Goal: Task Accomplishment & Management: Manage account settings

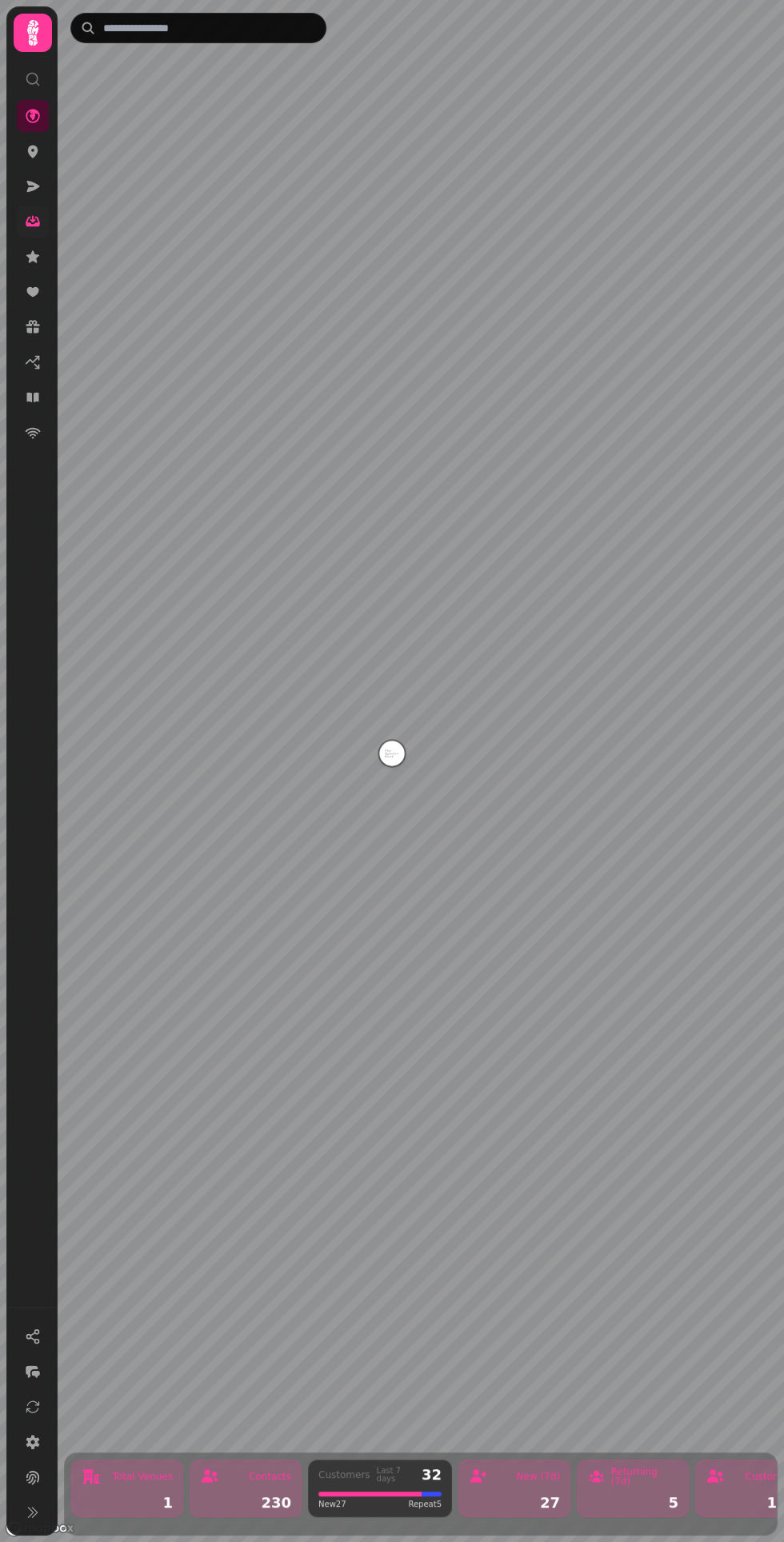
click at [43, 225] on link at bounding box center [33, 222] width 32 height 32
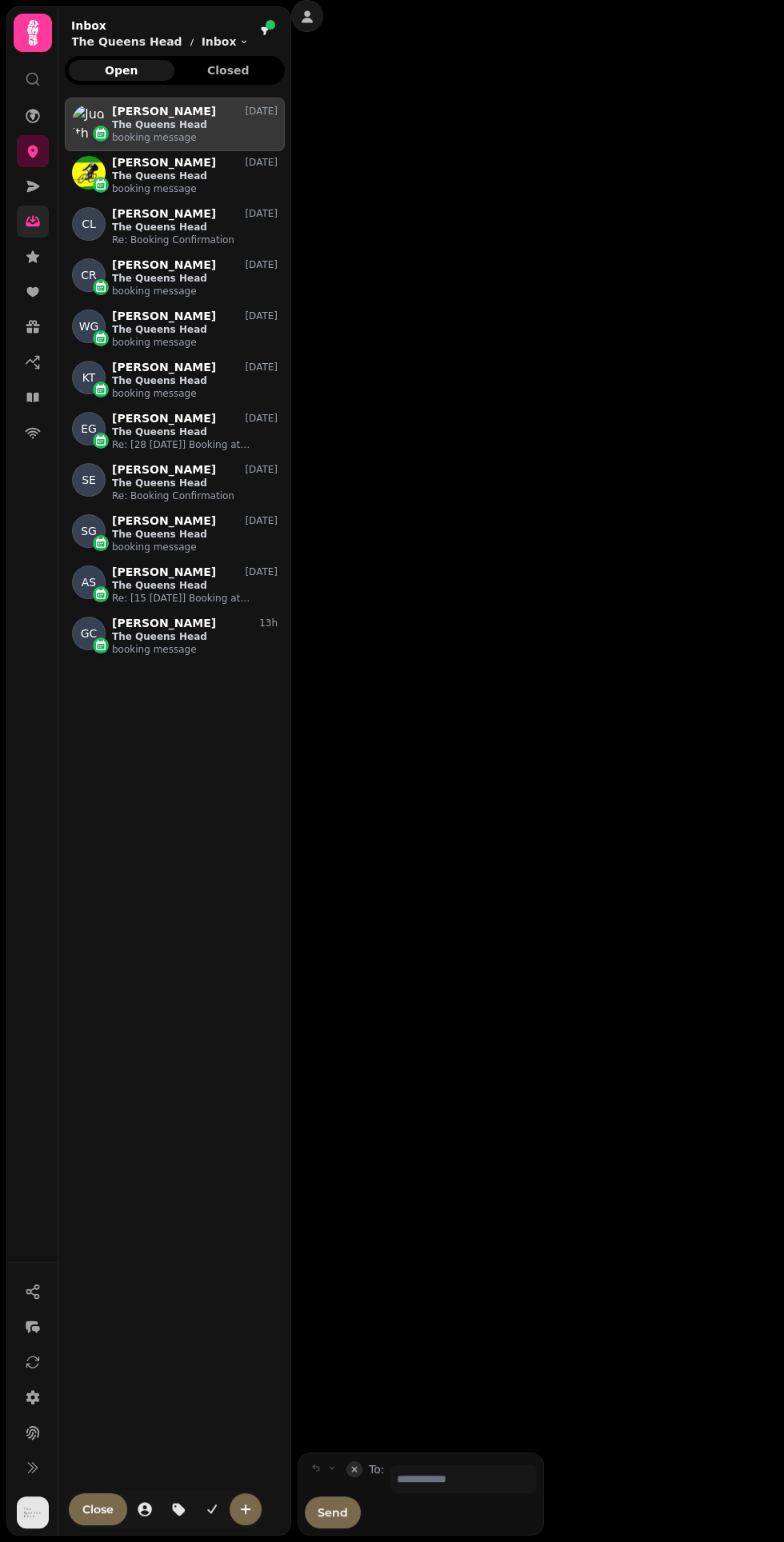
scroll to position [1431, 220]
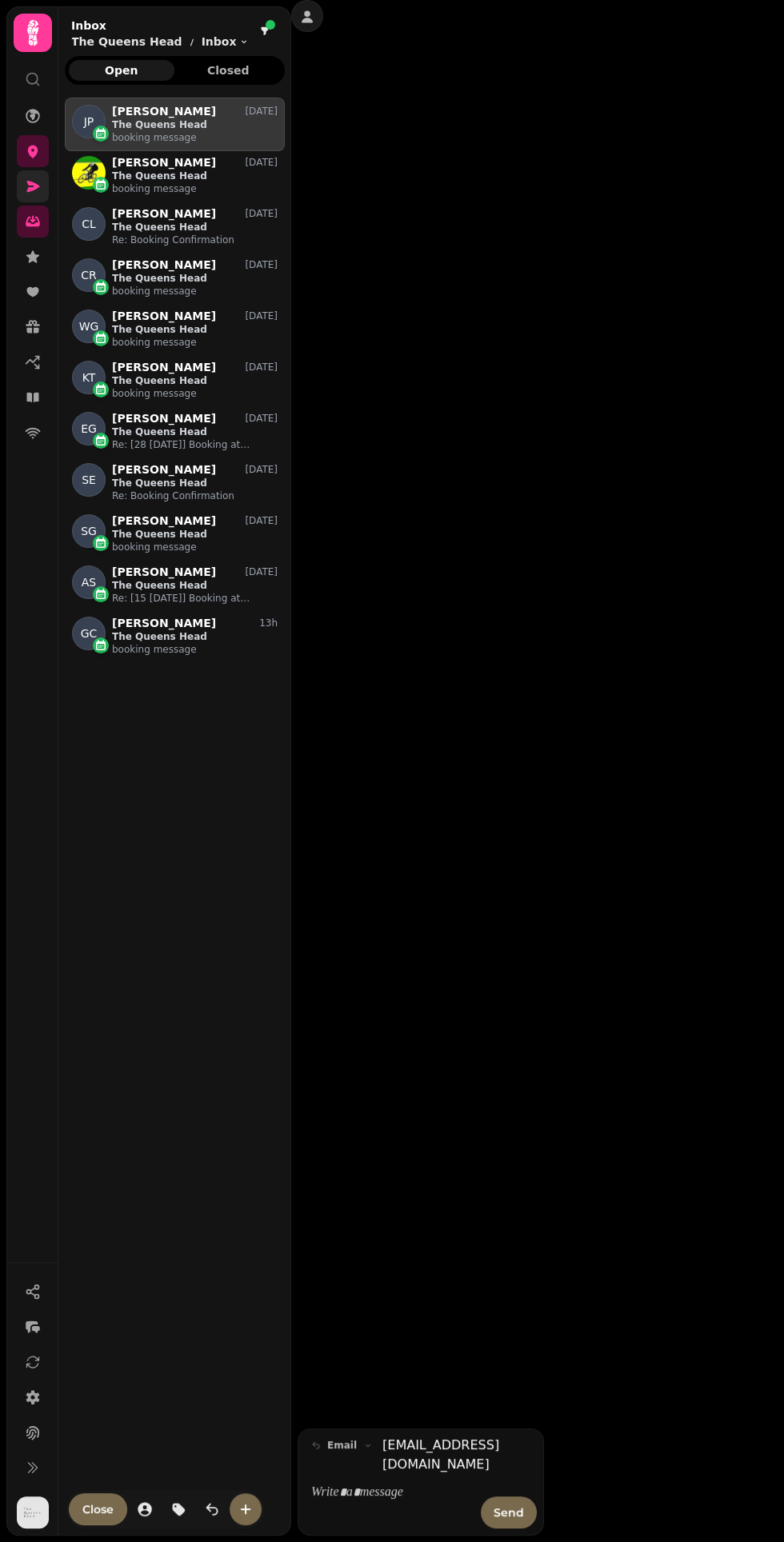
click at [32, 185] on icon at bounding box center [32, 186] width 16 height 16
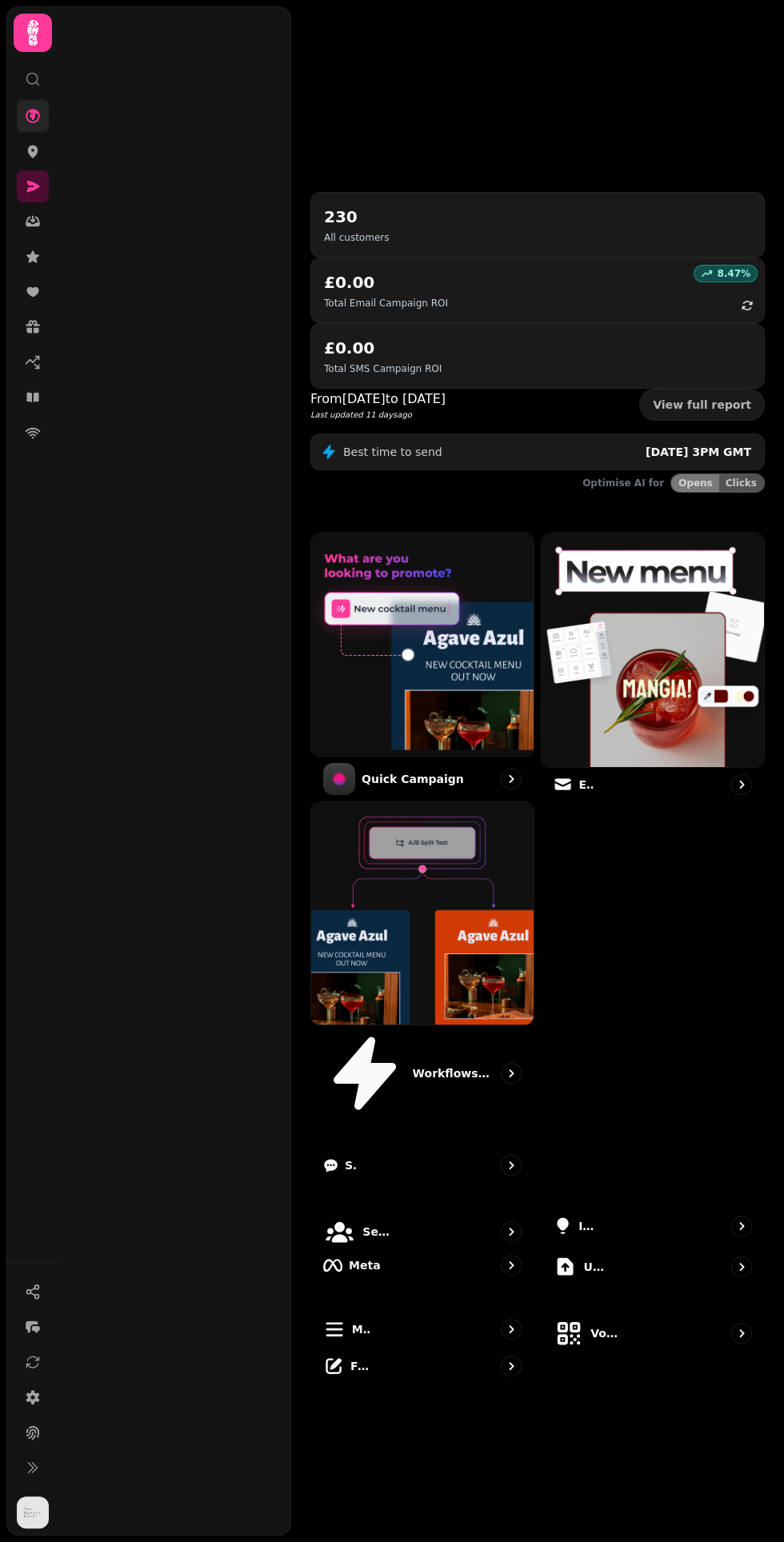
click at [32, 116] on icon at bounding box center [32, 116] width 14 height 14
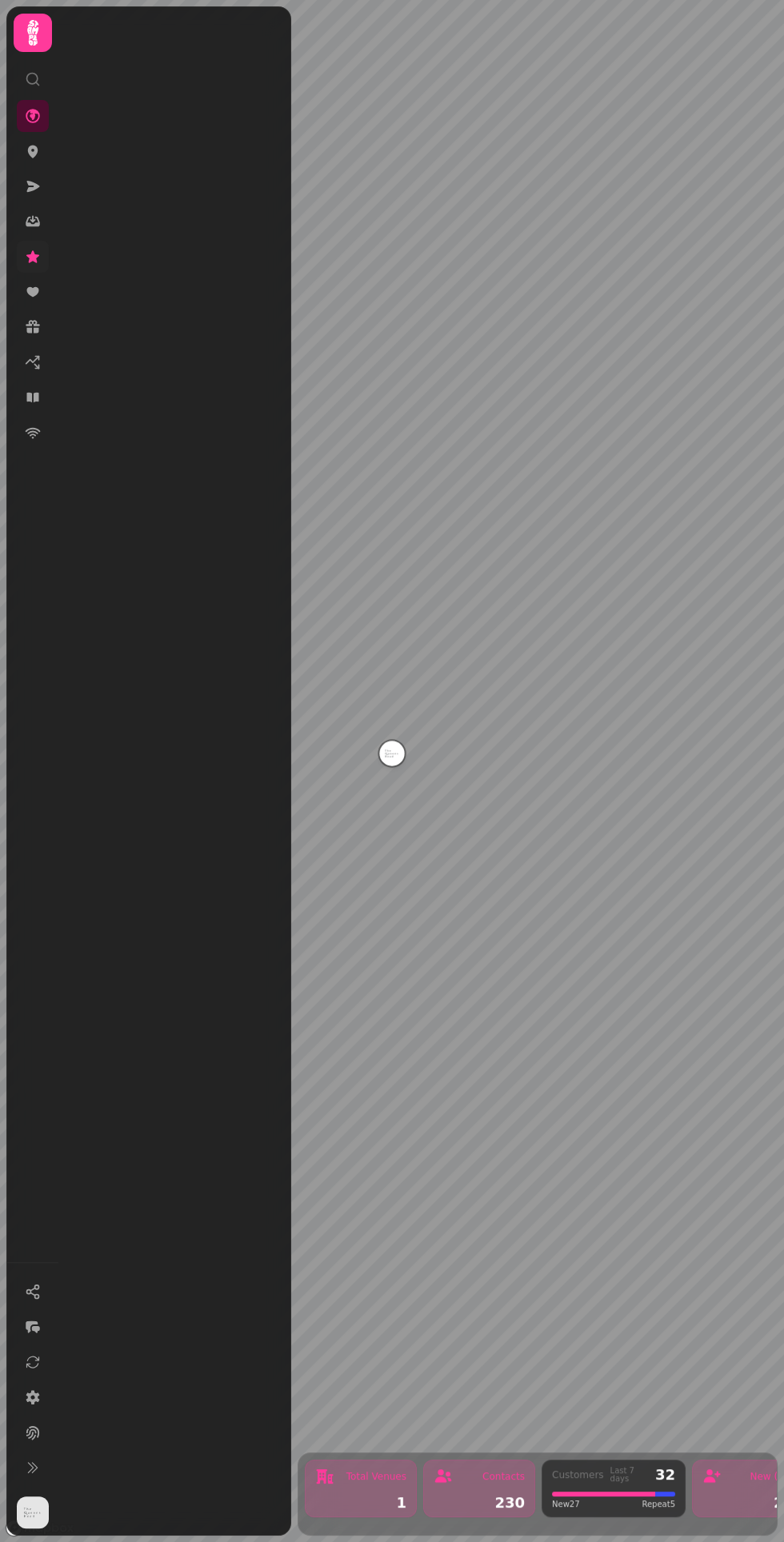
click at [32, 256] on icon at bounding box center [32, 257] width 13 height 12
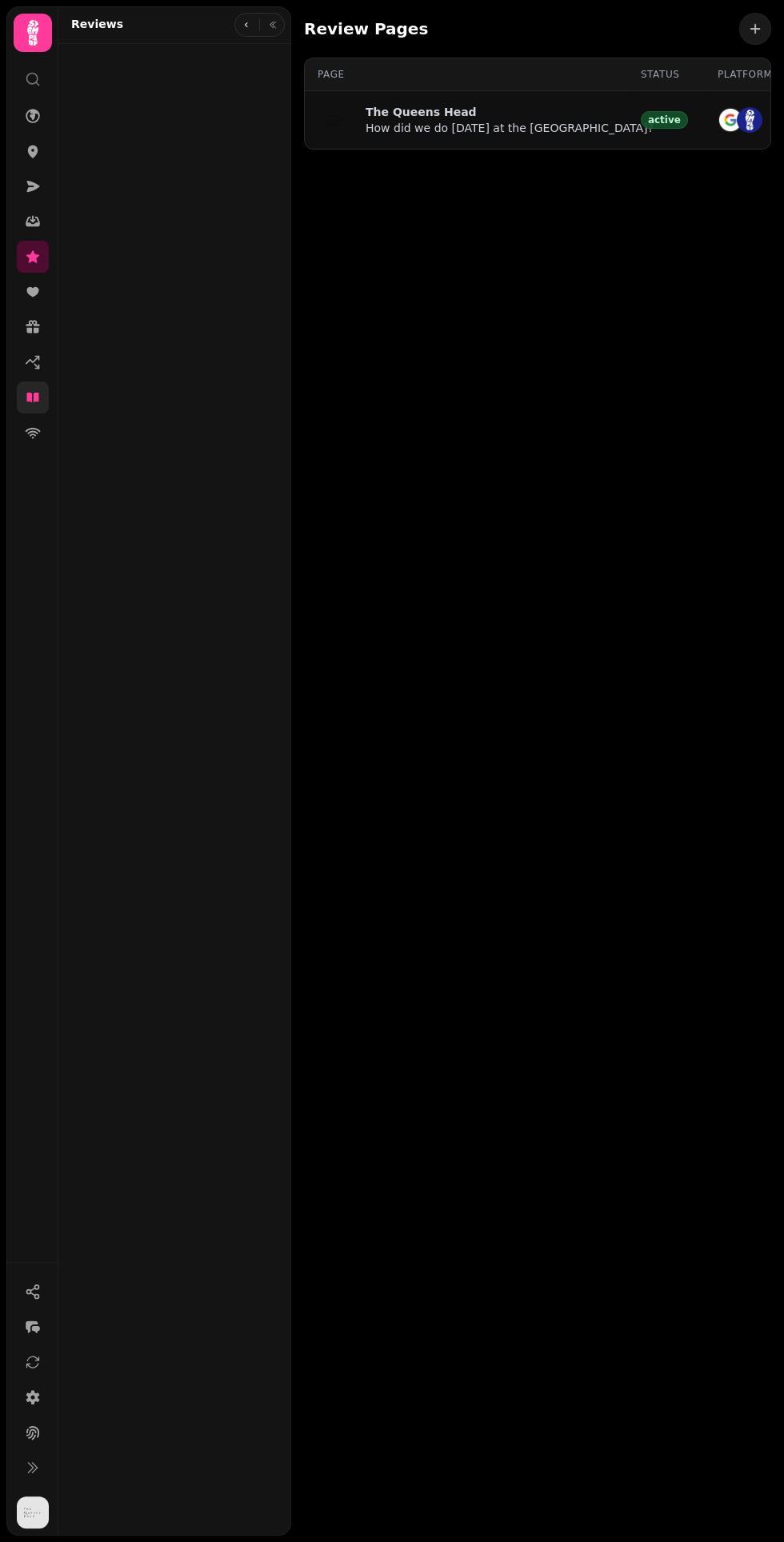
click at [32, 397] on icon at bounding box center [32, 397] width 16 height 16
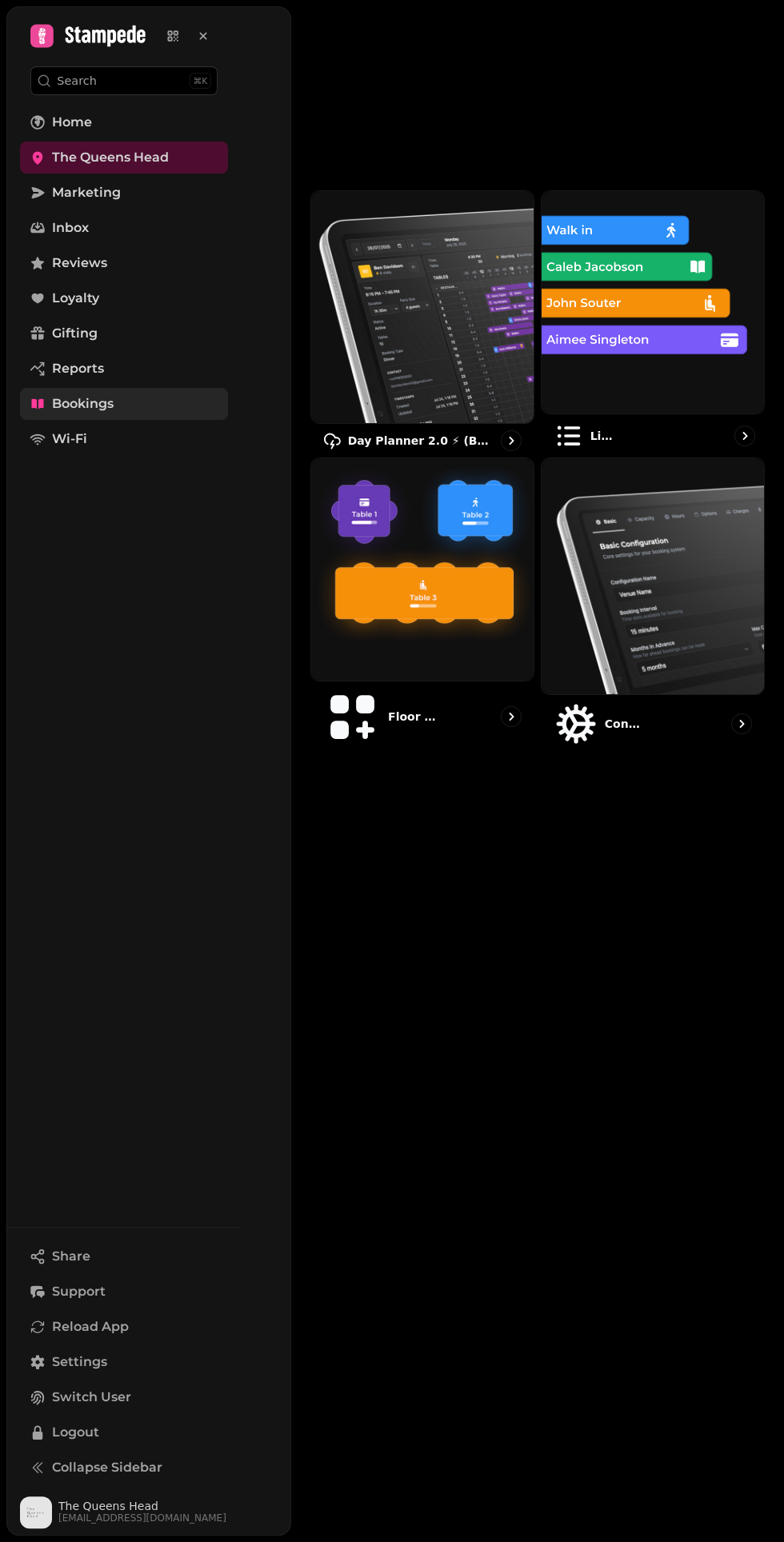
click at [611, 259] on img at bounding box center [652, 302] width 245 height 245
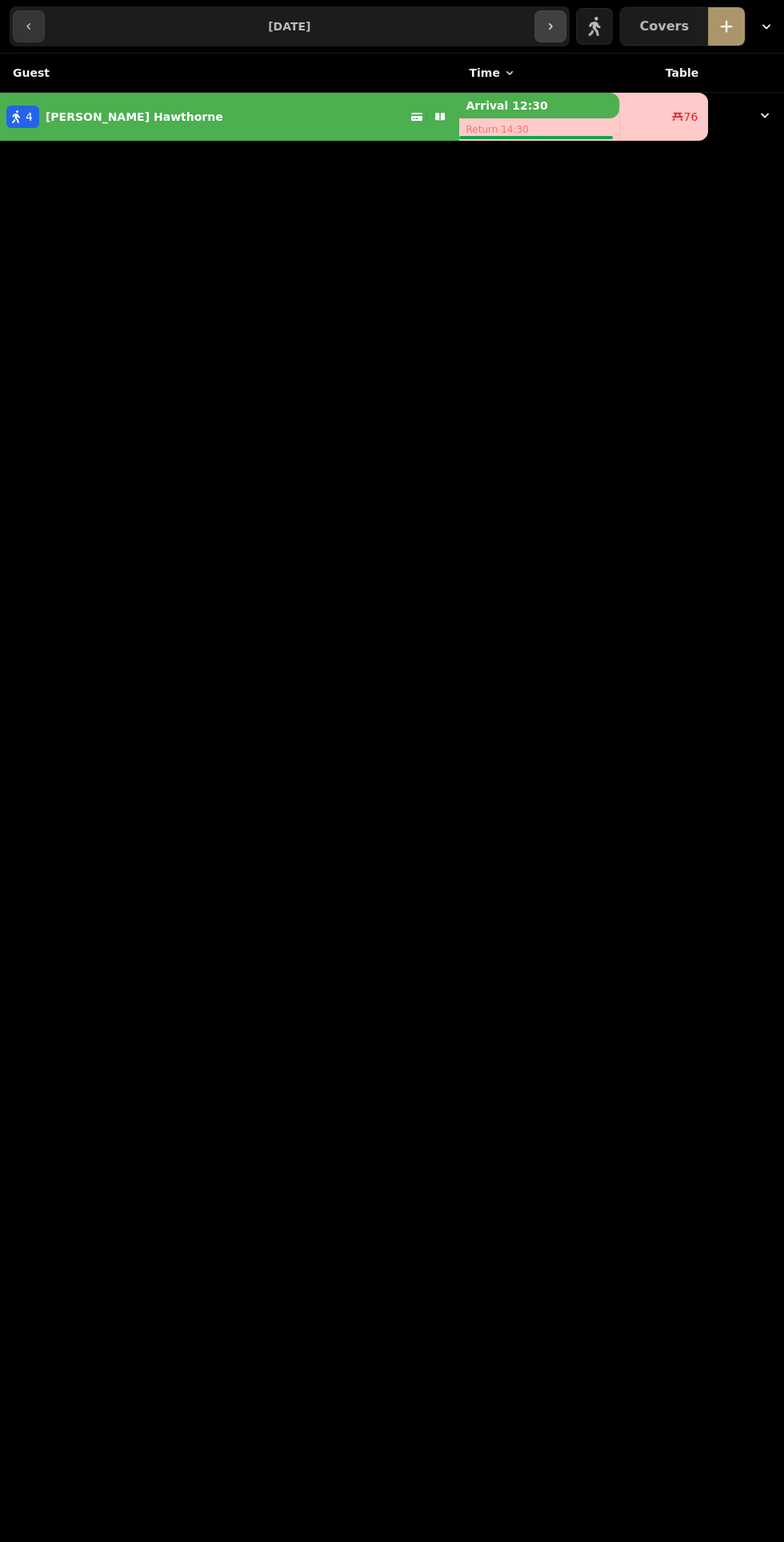
click at [556, 25] on icon "button" at bounding box center [550, 26] width 13 height 13
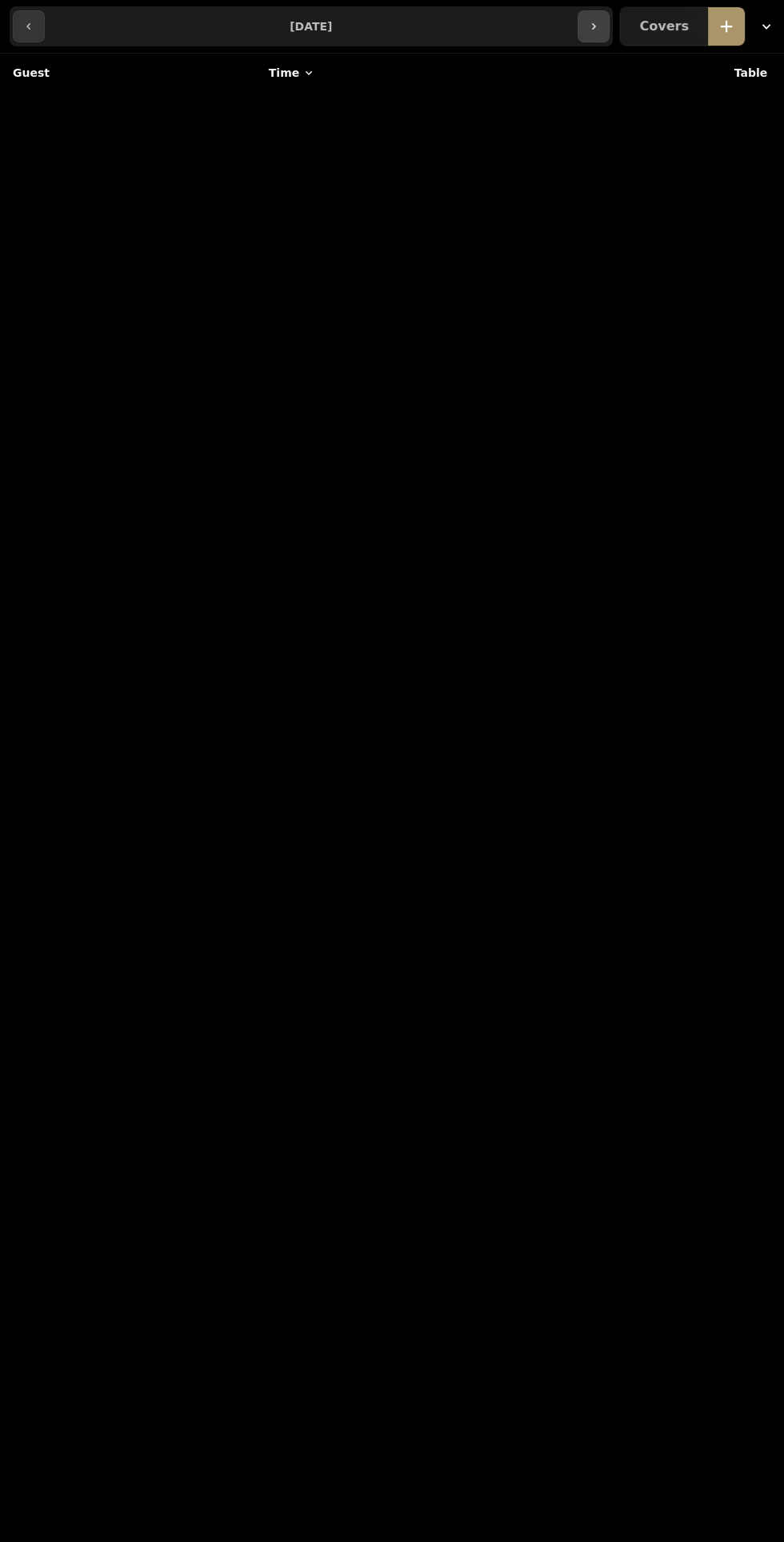
click at [600, 29] on icon "button" at bounding box center [593, 26] width 13 height 13
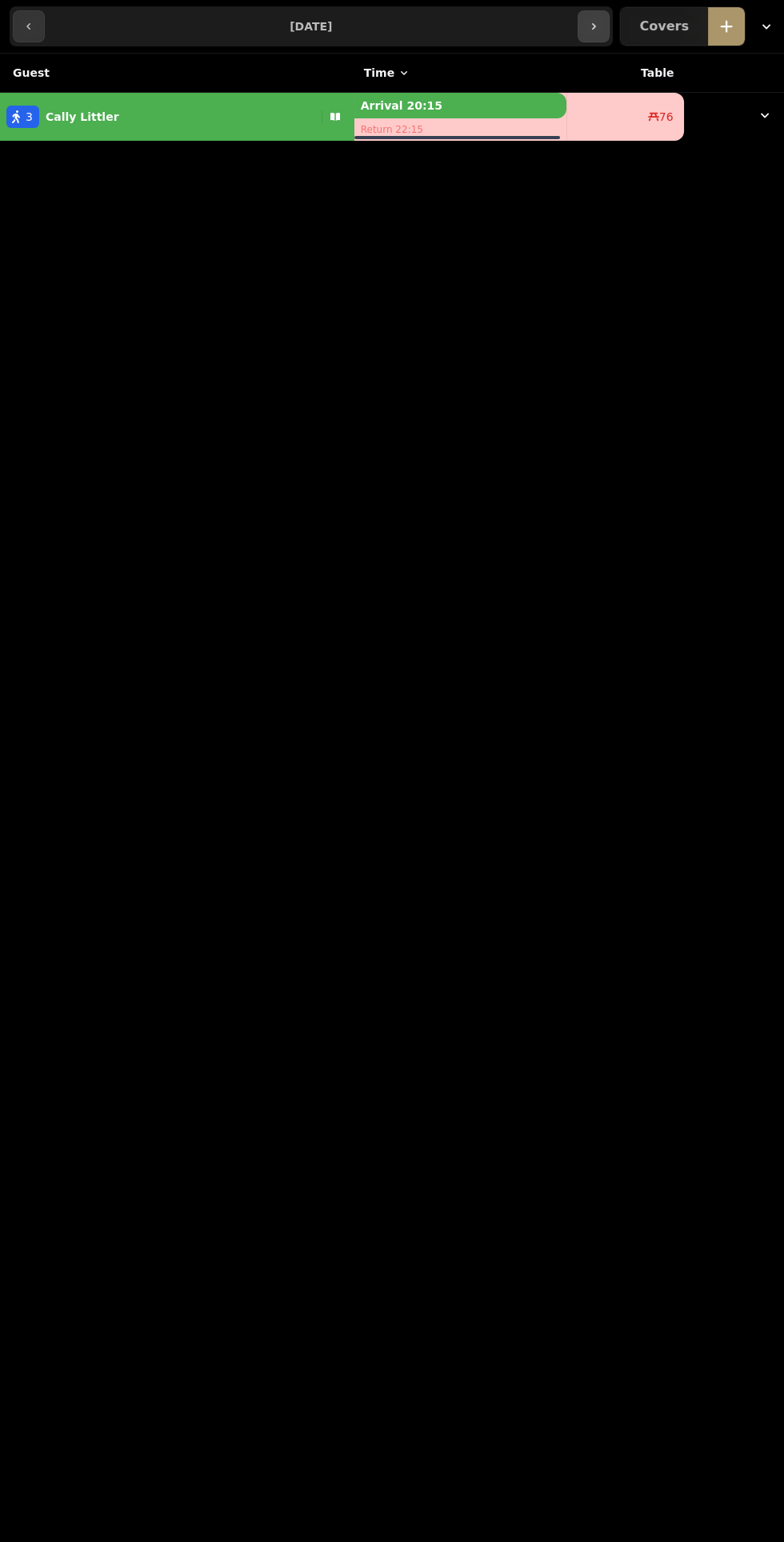
click at [600, 25] on icon "button" at bounding box center [593, 26] width 13 height 13
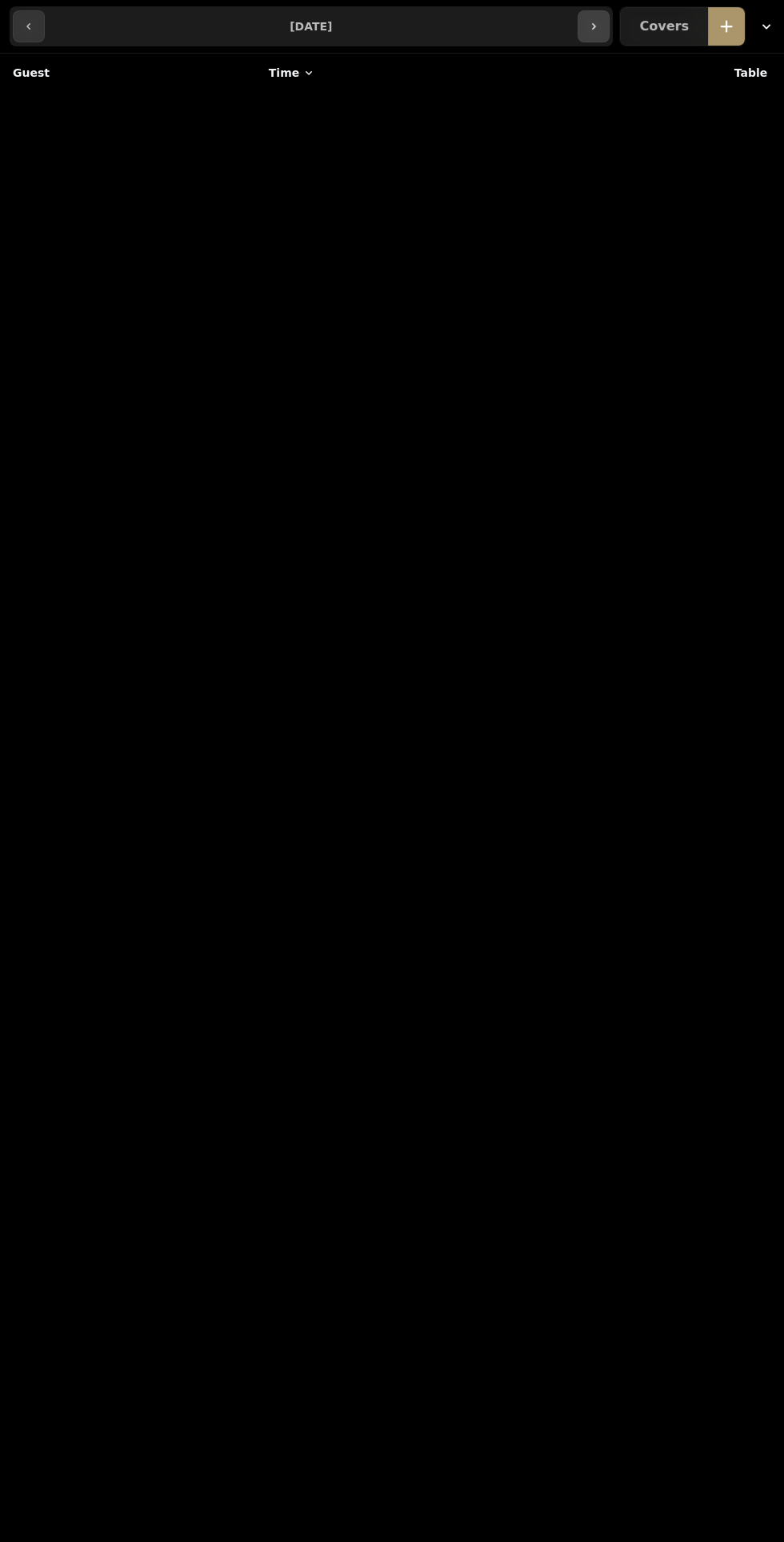
click at [600, 25] on icon "button" at bounding box center [593, 26] width 13 height 13
type input "**********"
